Goal: Navigation & Orientation: Find specific page/section

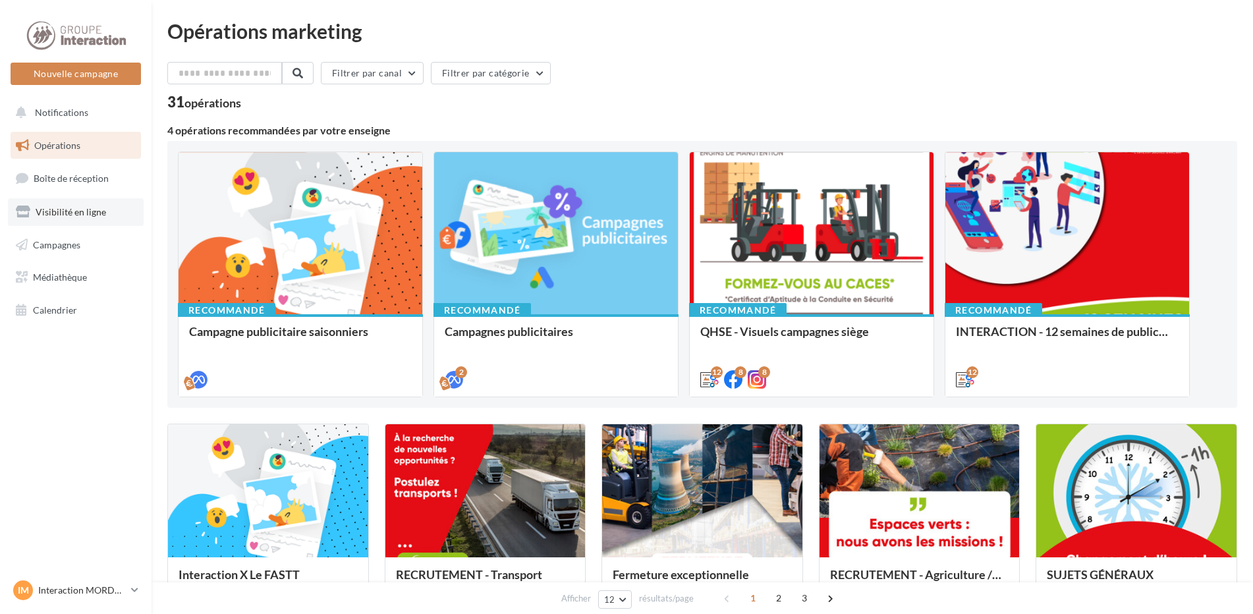
click at [112, 205] on link "Visibilité en ligne" at bounding box center [76, 212] width 136 height 28
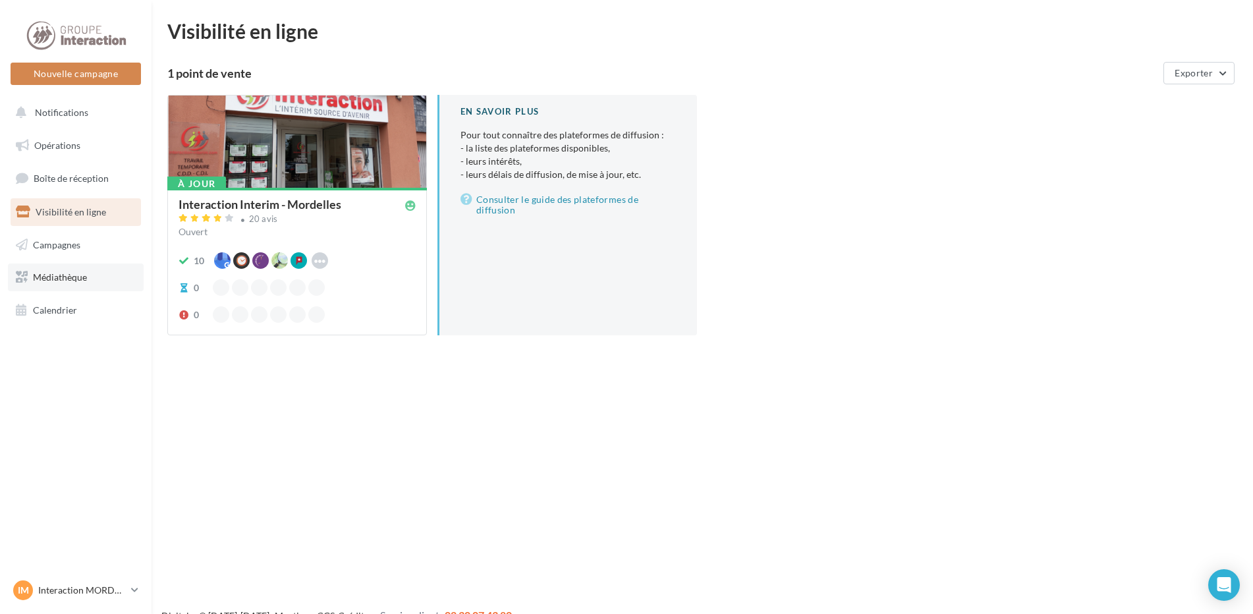
click at [101, 283] on link "Médiathèque" at bounding box center [76, 277] width 136 height 28
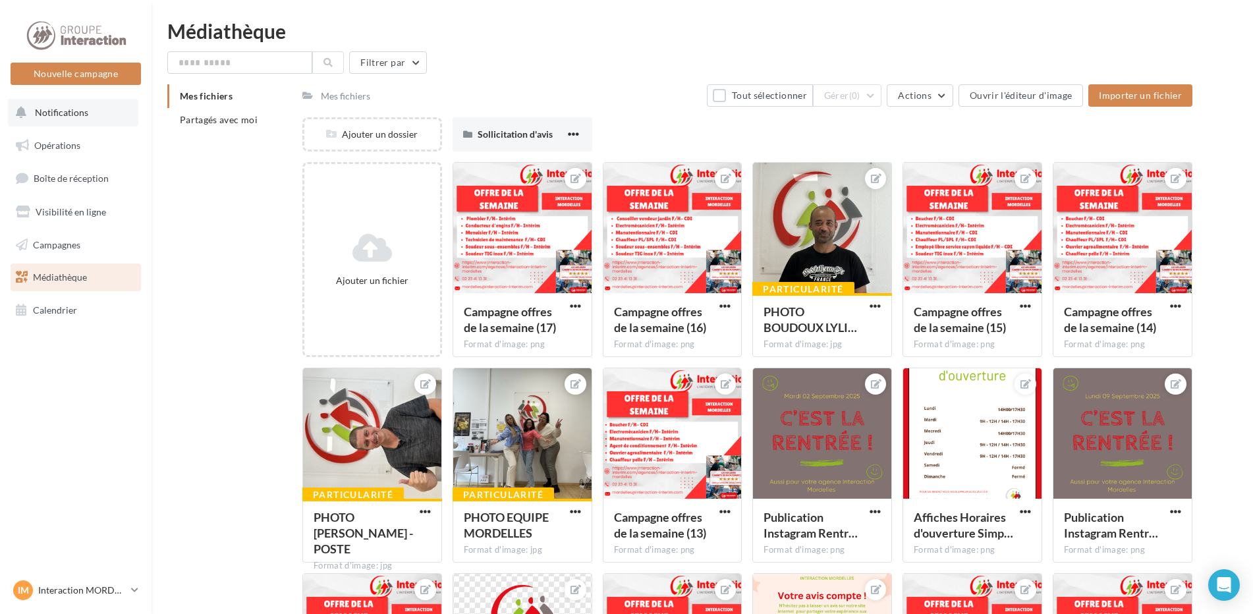
click at [65, 115] on span "Notifications" at bounding box center [61, 112] width 53 height 11
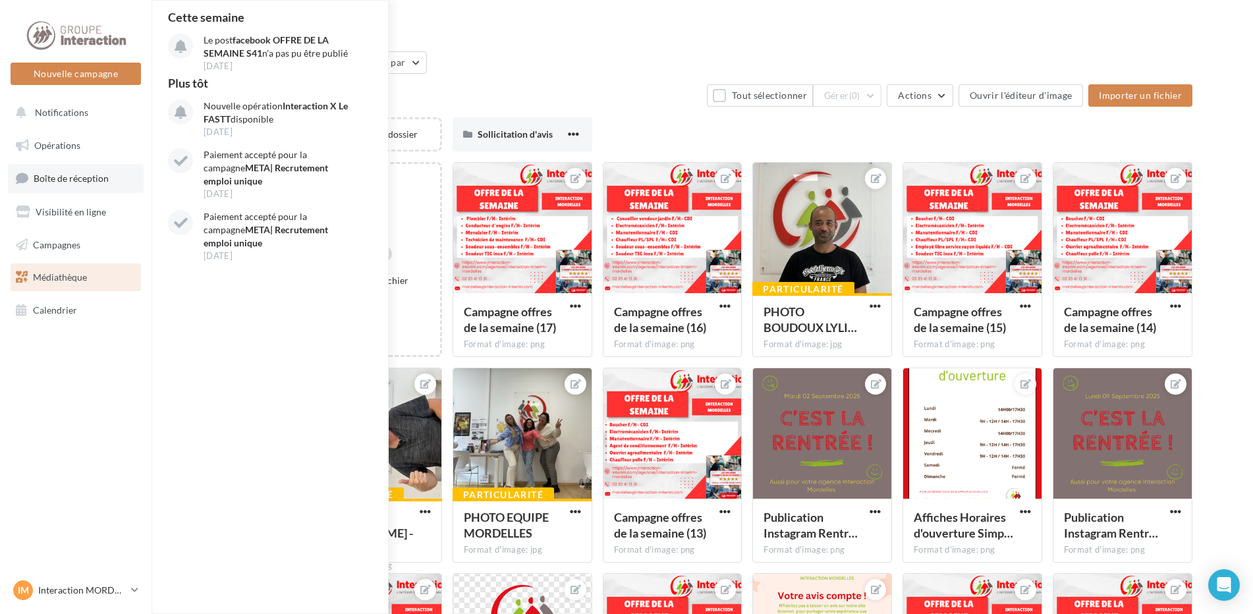
click at [88, 175] on span "Boîte de réception" at bounding box center [71, 178] width 75 height 11
